Goal: Navigation & Orientation: Find specific page/section

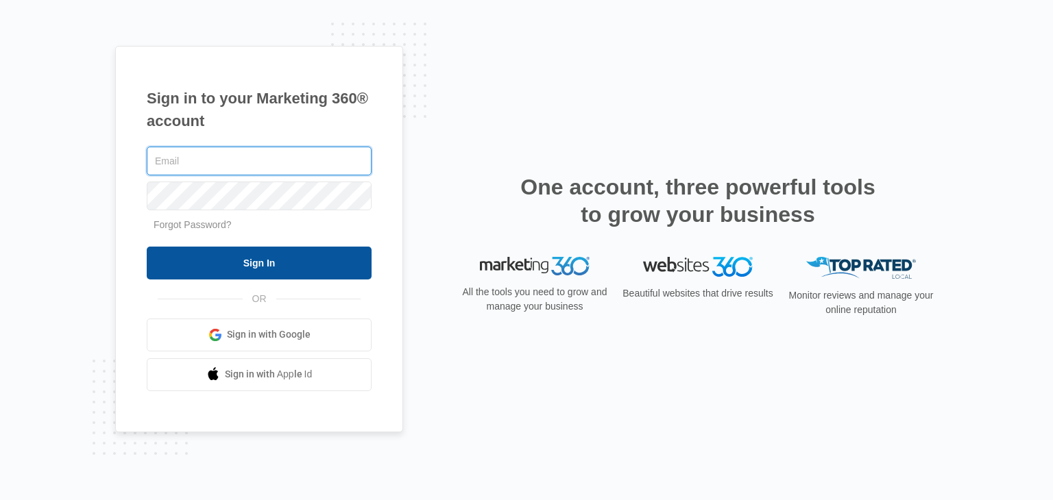
type input "mjones@etaisfood.com"
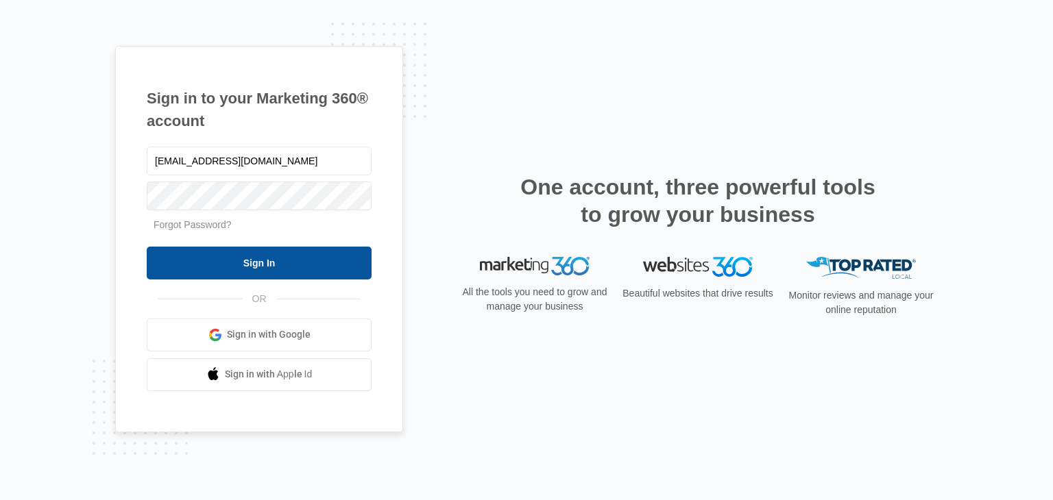
click at [232, 274] on input "Sign In" at bounding box center [259, 263] width 225 height 33
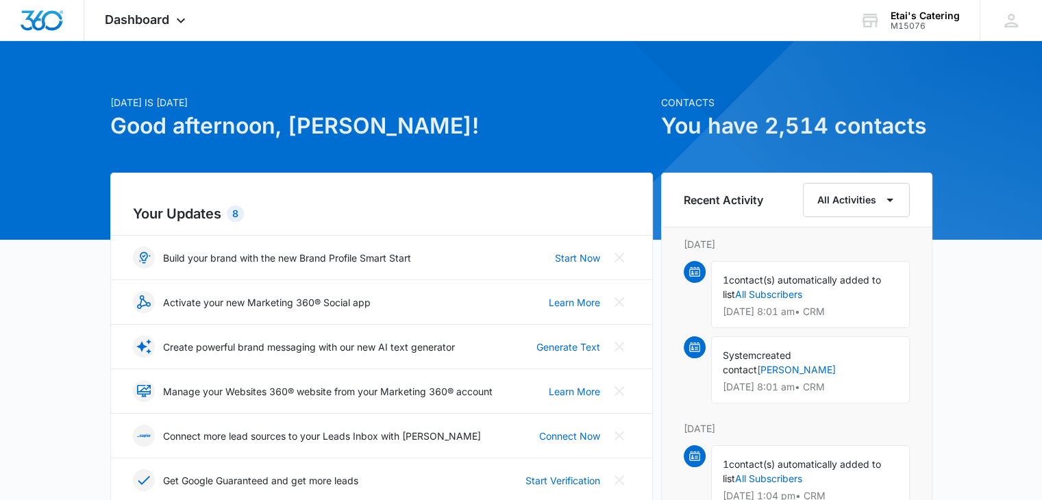
scroll to position [5, 0]
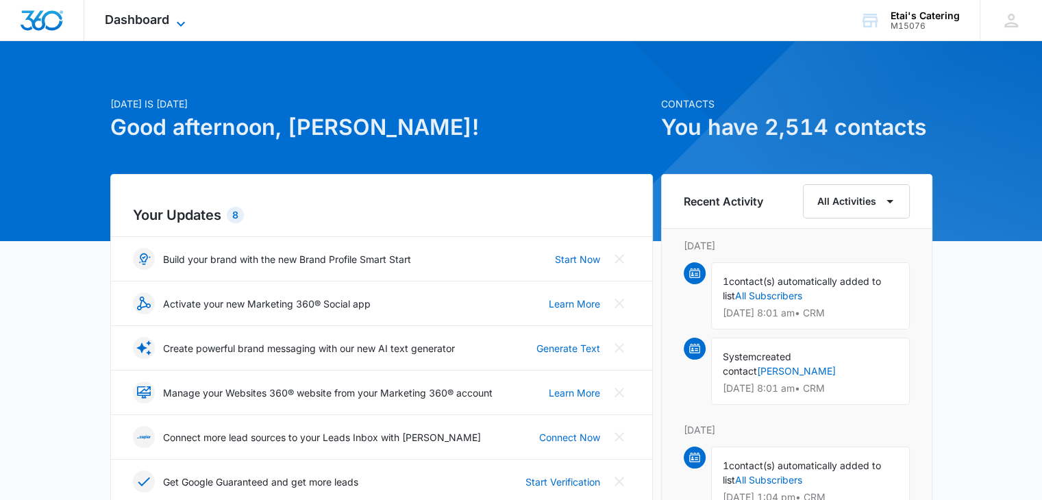
click at [121, 16] on span "Dashboard" at bounding box center [137, 19] width 64 height 14
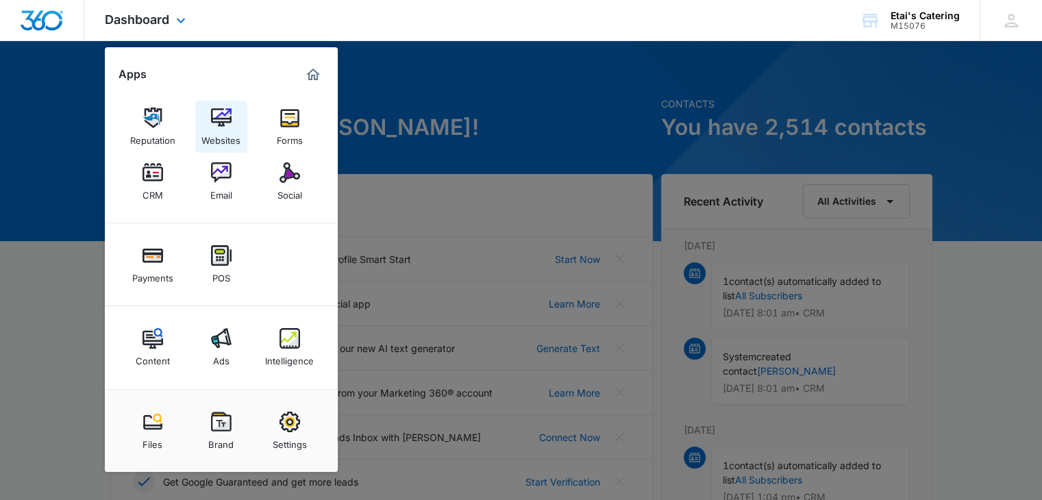
click at [217, 123] on img at bounding box center [221, 118] width 21 height 21
